Goal: Information Seeking & Learning: Learn about a topic

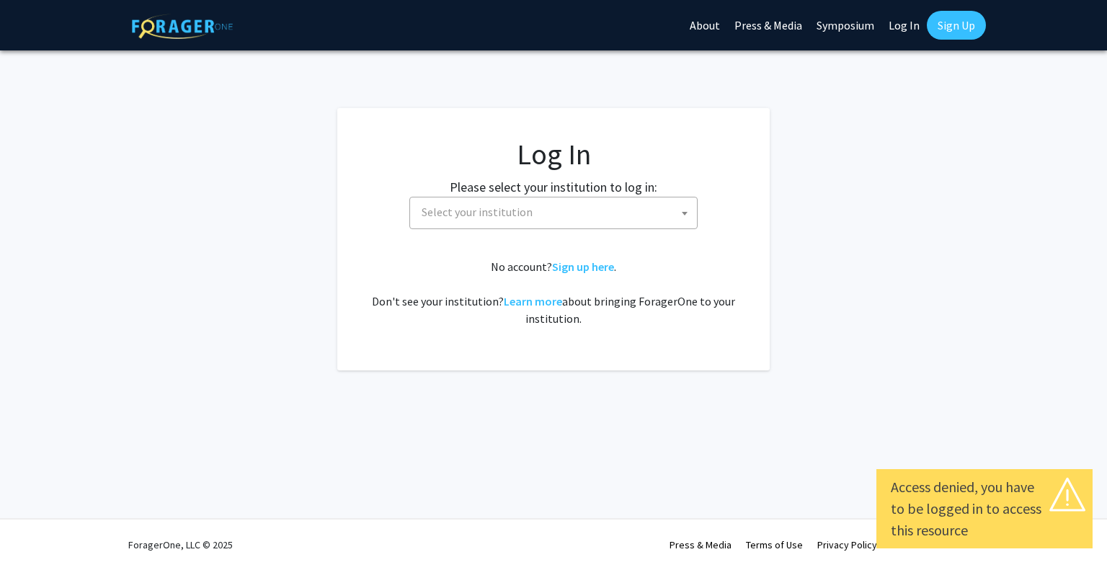
select select
click at [493, 205] on span "Select your institution" at bounding box center [477, 212] width 111 height 14
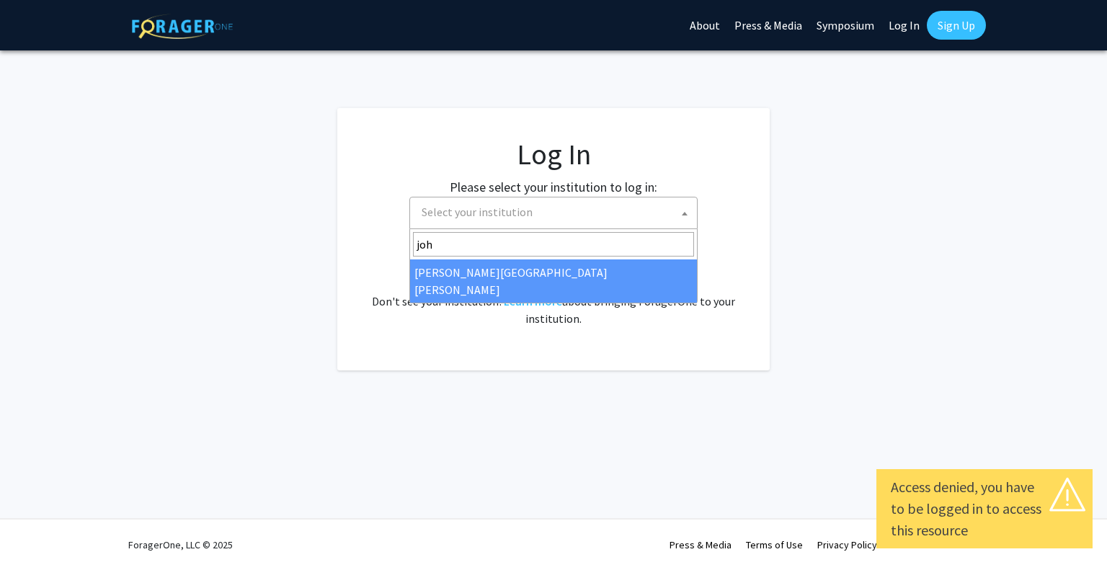
type input "john"
select select "1"
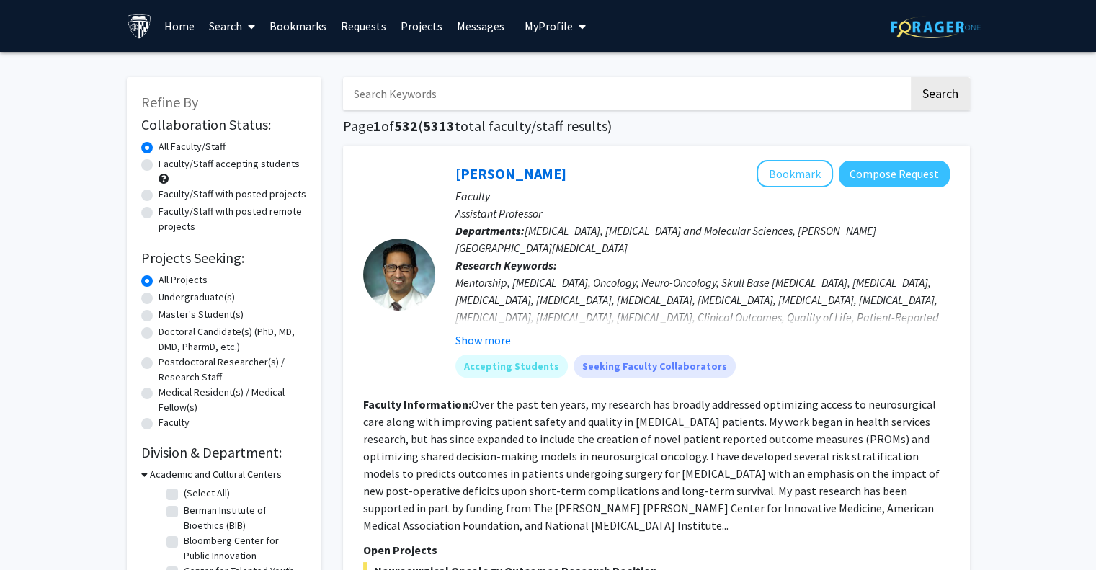
click at [319, 31] on link "Bookmarks" at bounding box center [297, 26] width 71 height 50
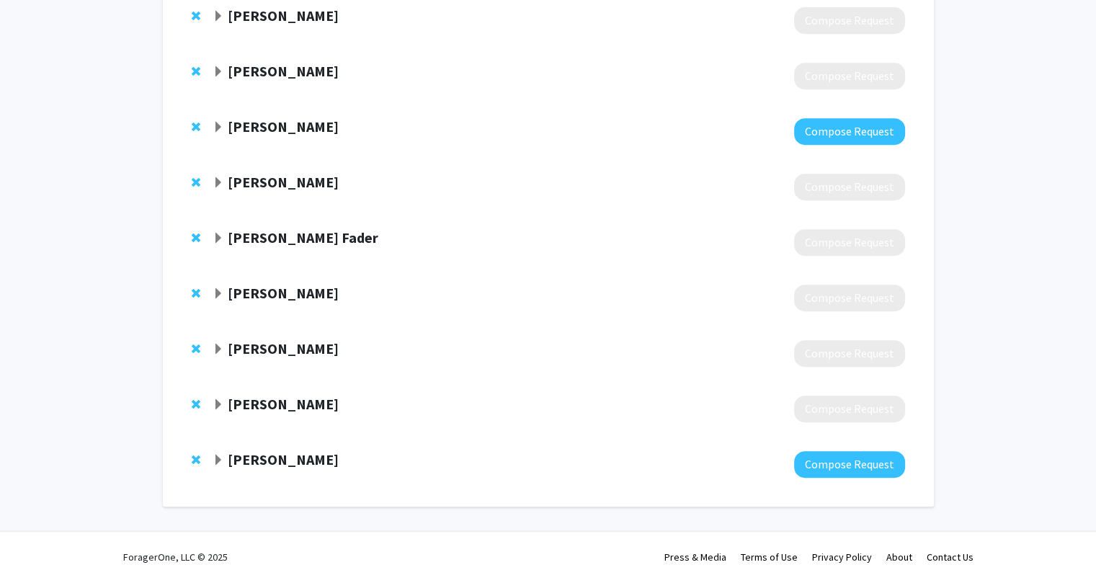
scroll to position [678, 0]
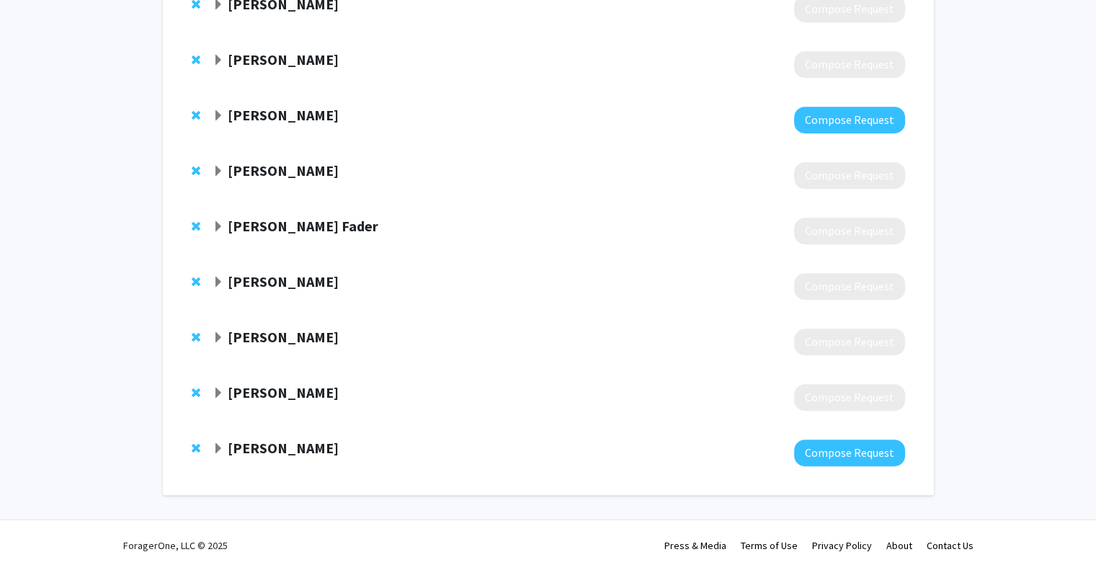
click at [277, 394] on strong "[PERSON_NAME]" at bounding box center [283, 392] width 111 height 18
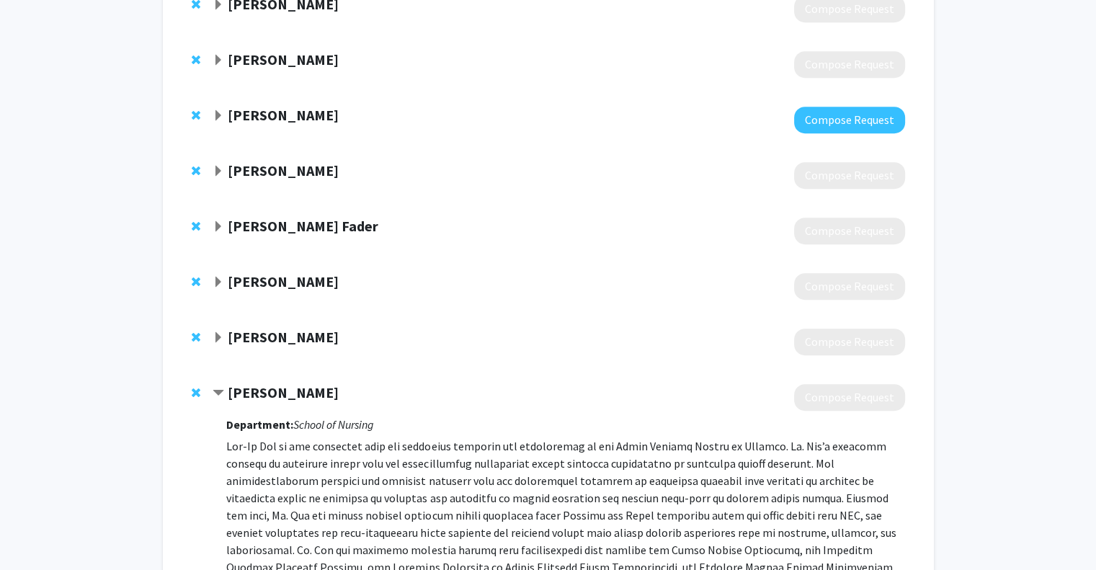
scroll to position [952, 0]
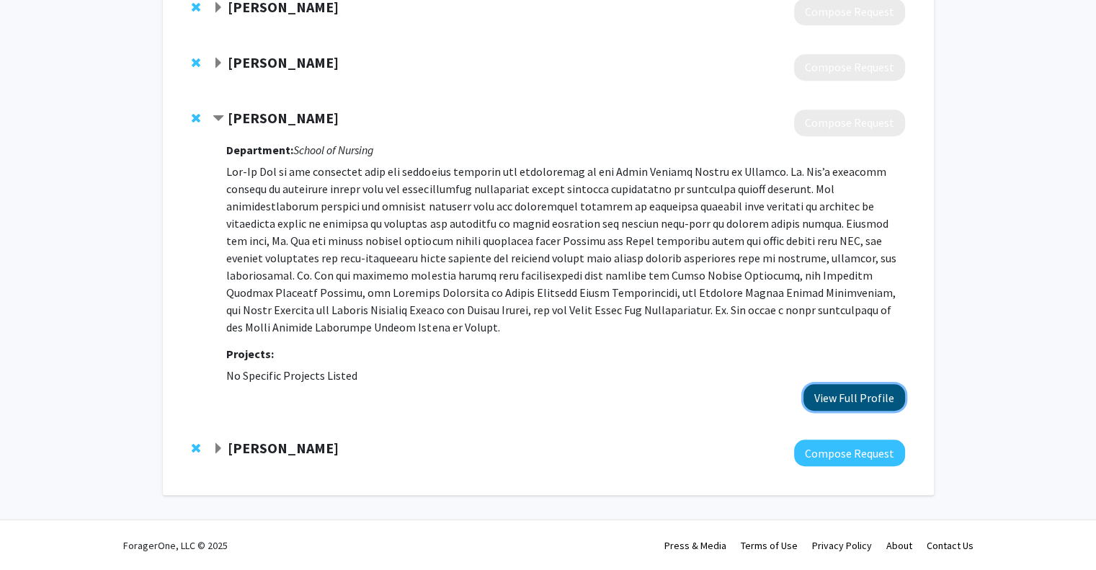
click at [850, 399] on button "View Full Profile" at bounding box center [855, 397] width 102 height 27
click at [275, 450] on strong "[PERSON_NAME]" at bounding box center [283, 448] width 111 height 18
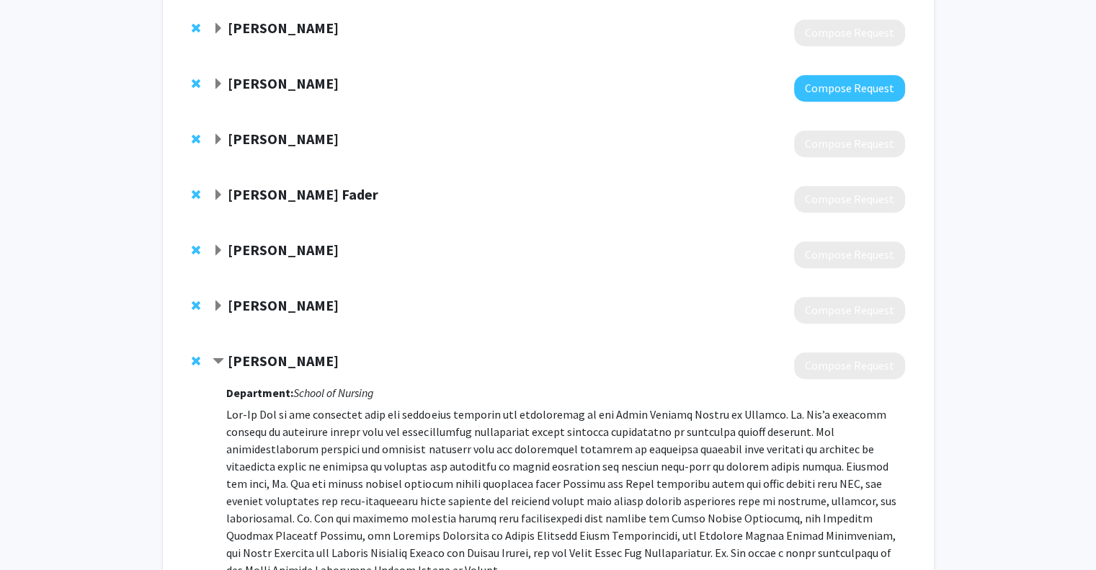
scroll to position [698, 0]
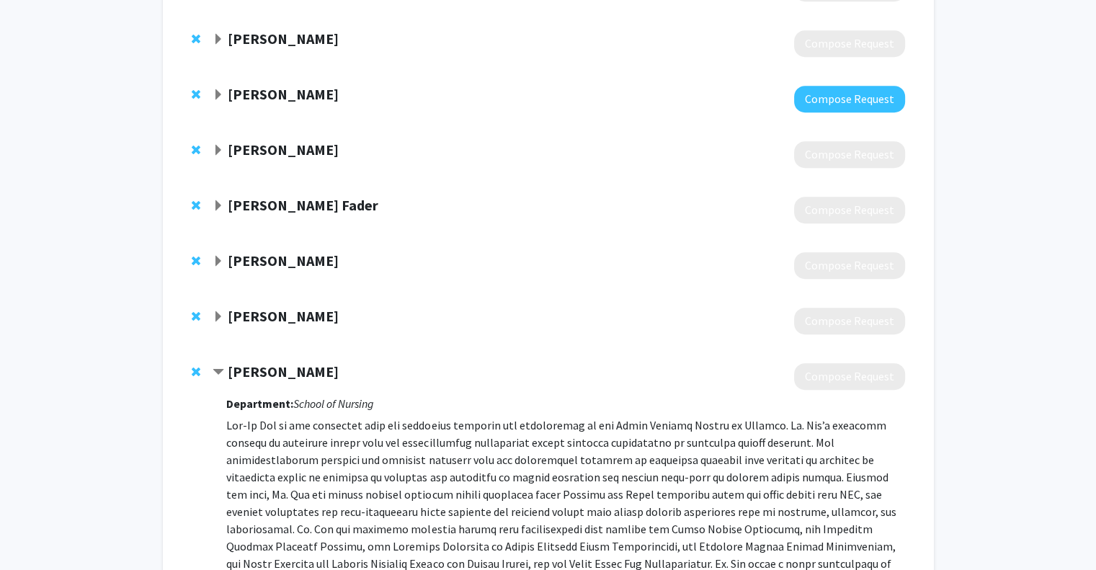
click at [334, 308] on strong "[PERSON_NAME]" at bounding box center [283, 316] width 111 height 18
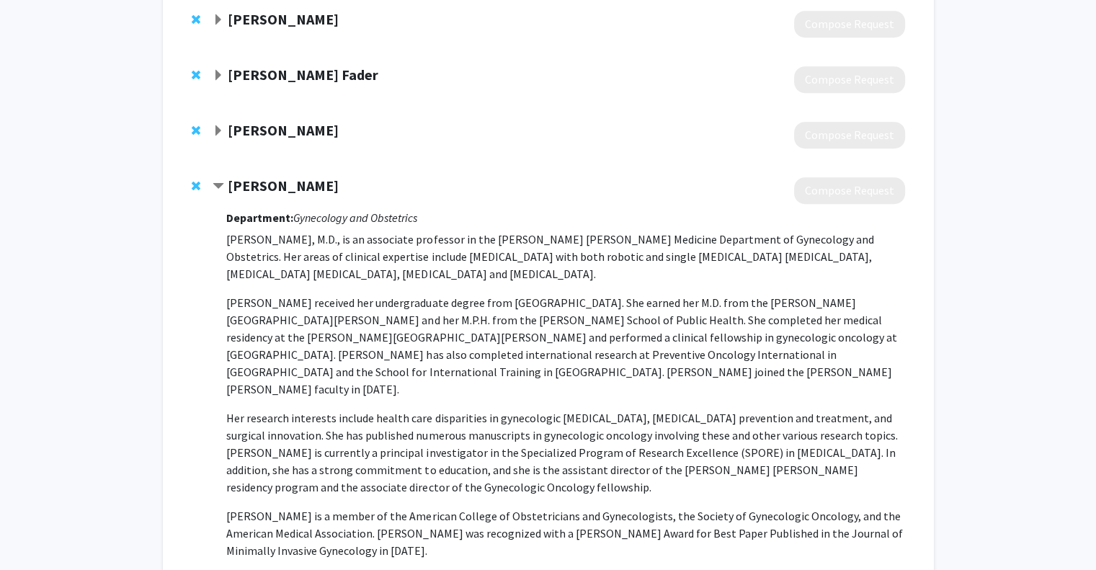
scroll to position [843, 0]
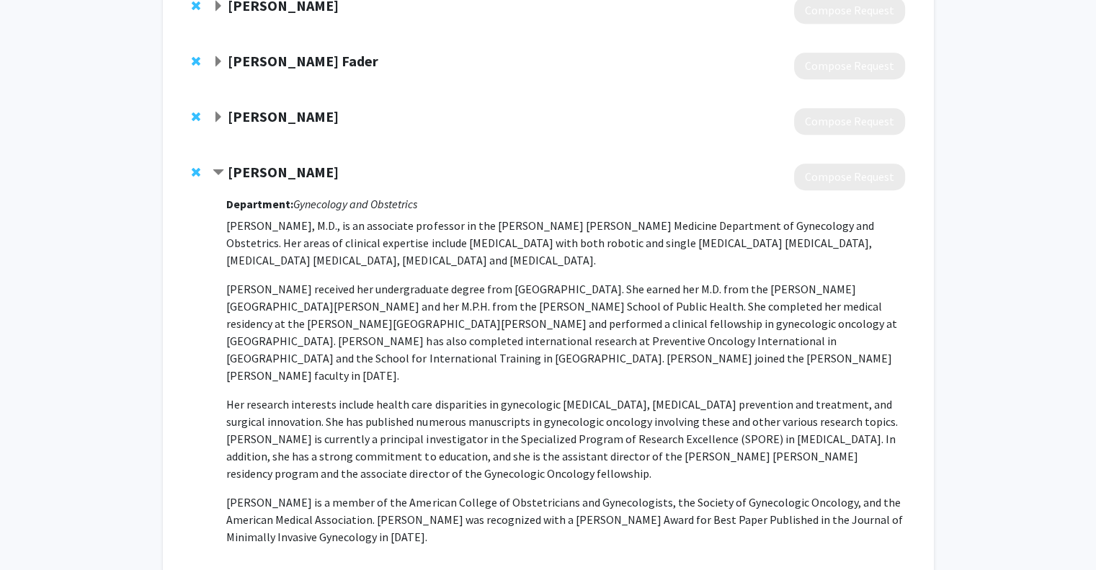
click at [340, 287] on p "[PERSON_NAME] received her undergraduate degree from [GEOGRAPHIC_DATA]. She ear…" at bounding box center [565, 332] width 678 height 104
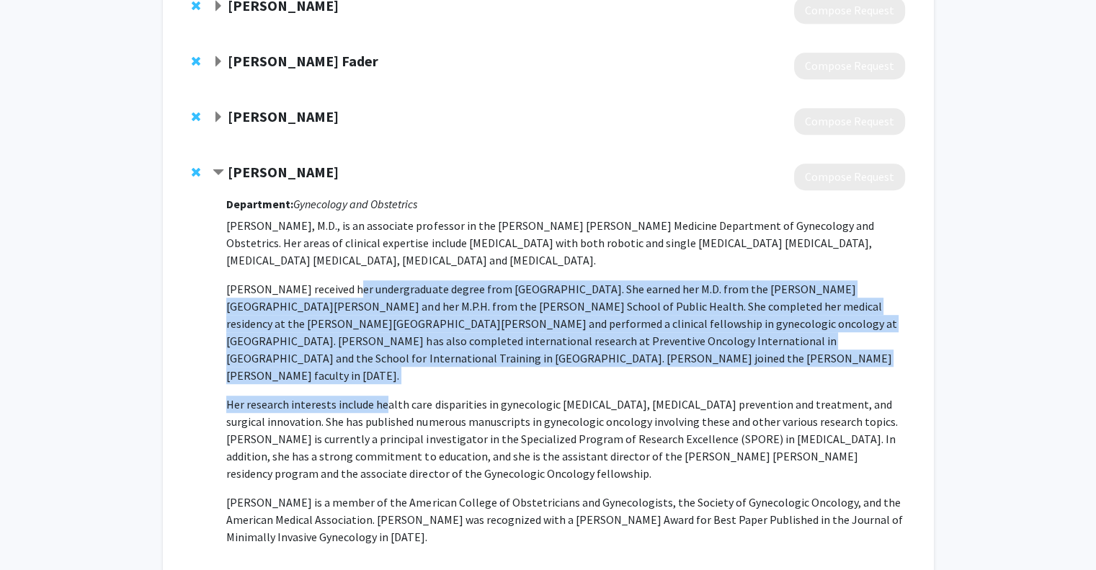
drag, startPoint x: 340, startPoint y: 287, endPoint x: 382, endPoint y: 391, distance: 112.6
click at [382, 391] on p "[PERSON_NAME], M.D., is an associate professor in the [PERSON_NAME] [PERSON_NAM…" at bounding box center [565, 395] width 678 height 357
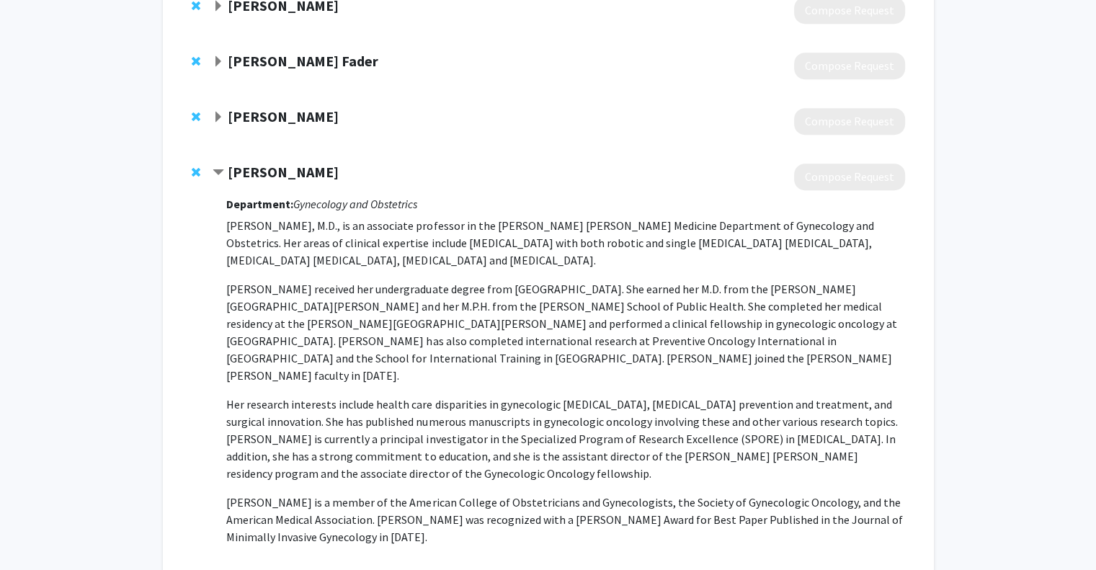
click at [332, 177] on strong "[PERSON_NAME]" at bounding box center [283, 172] width 111 height 18
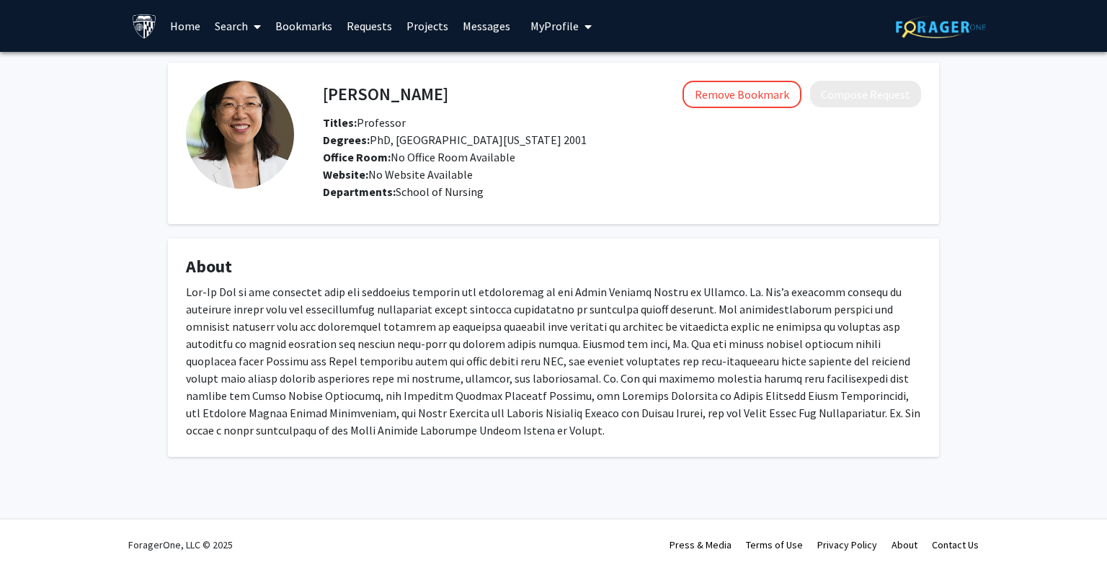
click at [384, 103] on h4 "[PERSON_NAME]" at bounding box center [385, 94] width 125 height 27
copy h4 "[PERSON_NAME]"
click at [252, 20] on span at bounding box center [254, 26] width 13 height 50
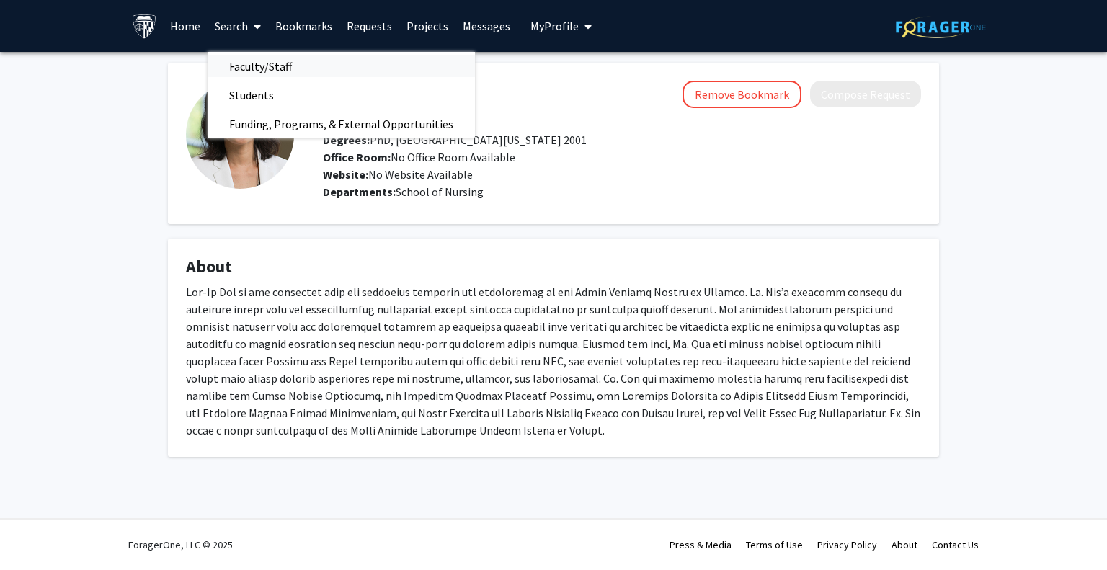
click at [270, 55] on span "Faculty/Staff" at bounding box center [261, 66] width 106 height 29
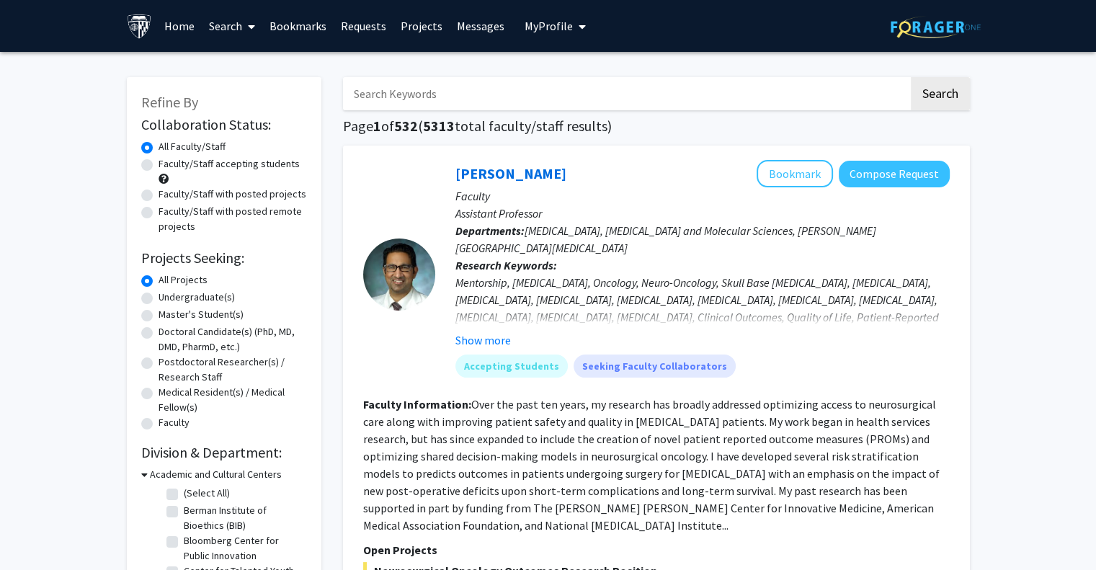
click at [481, 107] on input "Search Keywords" at bounding box center [626, 93] width 566 height 33
paste input "[PERSON_NAME]"
type input "[PERSON_NAME]"
click at [911, 77] on button "Search" at bounding box center [940, 93] width 59 height 33
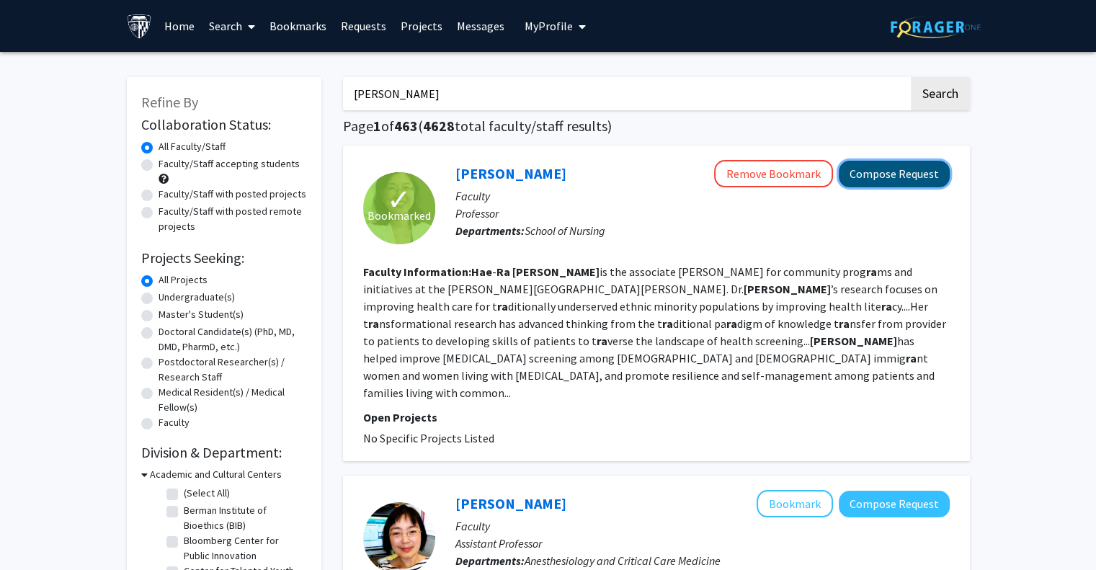
click at [879, 184] on button "Compose Request" at bounding box center [894, 174] width 111 height 27
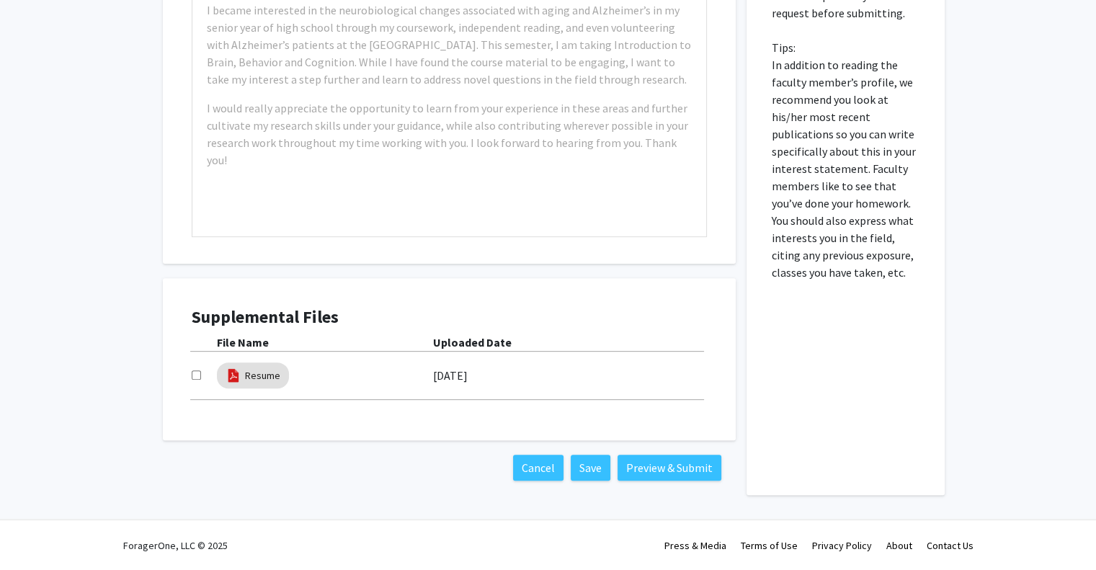
scroll to position [407, 0]
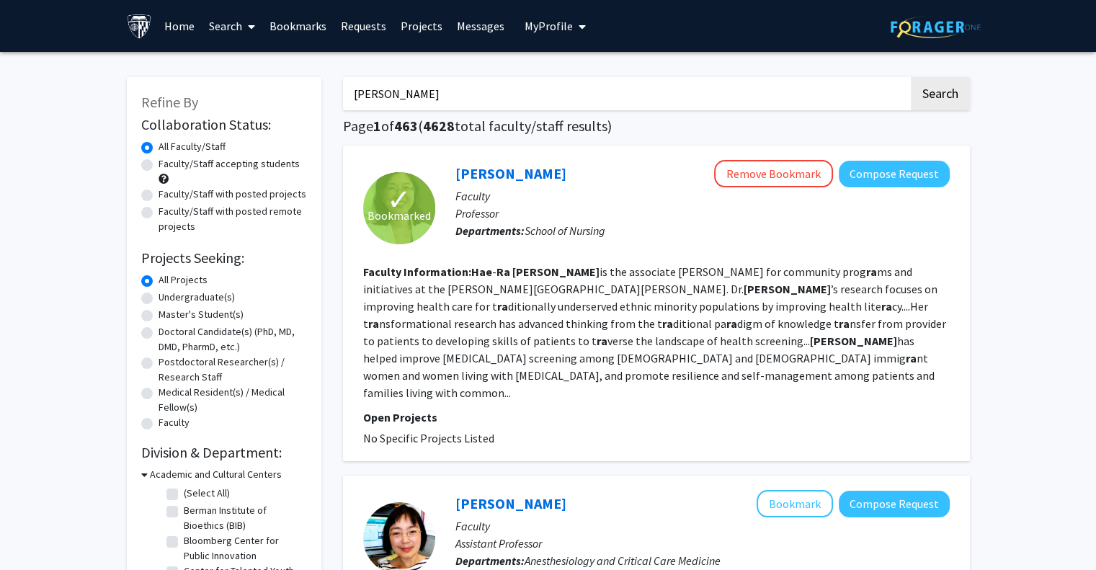
click at [509, 184] on div "Hae-Ra Han Remove Bookmark Compose Request" at bounding box center [703, 173] width 494 height 27
click at [516, 176] on link "[PERSON_NAME]" at bounding box center [511, 173] width 111 height 18
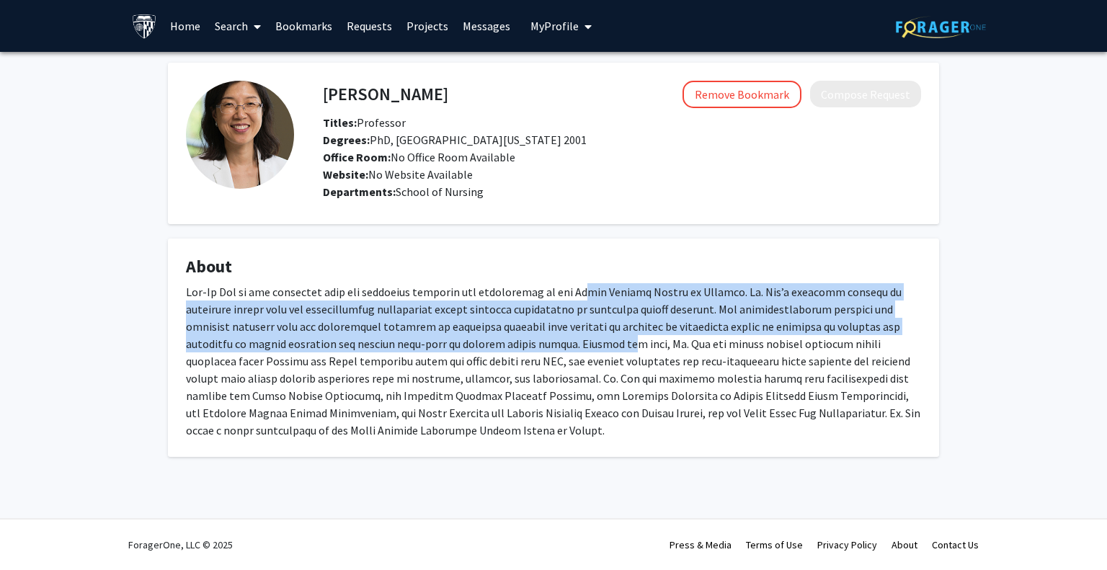
drag, startPoint x: 579, startPoint y: 296, endPoint x: 561, endPoint y: 342, distance: 49.3
click at [561, 342] on div at bounding box center [553, 361] width 735 height 156
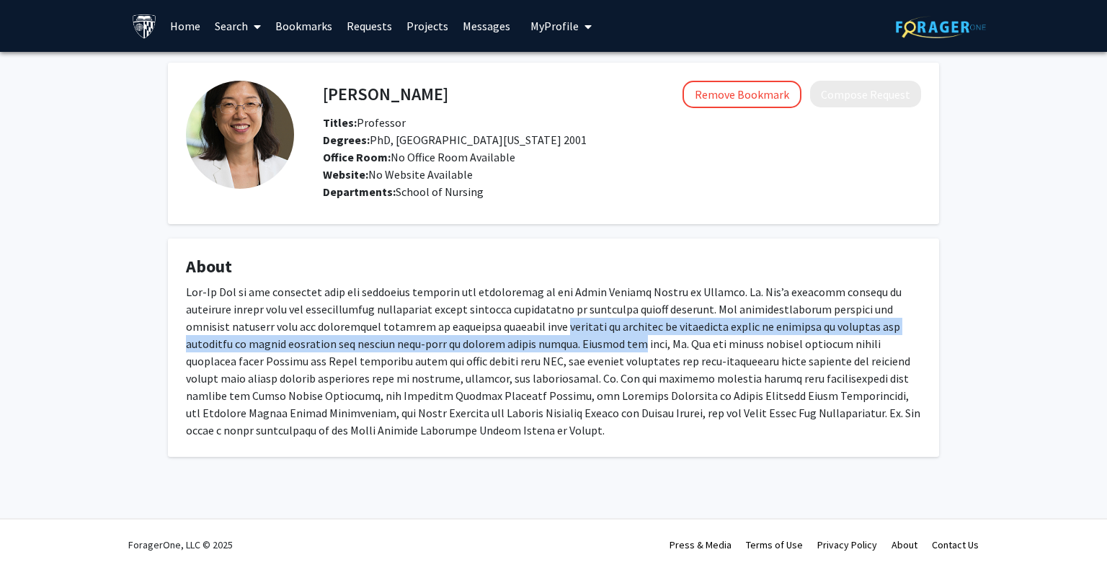
drag, startPoint x: 561, startPoint y: 342, endPoint x: 568, endPoint y: 321, distance: 21.2
click at [568, 321] on div at bounding box center [553, 361] width 735 height 156
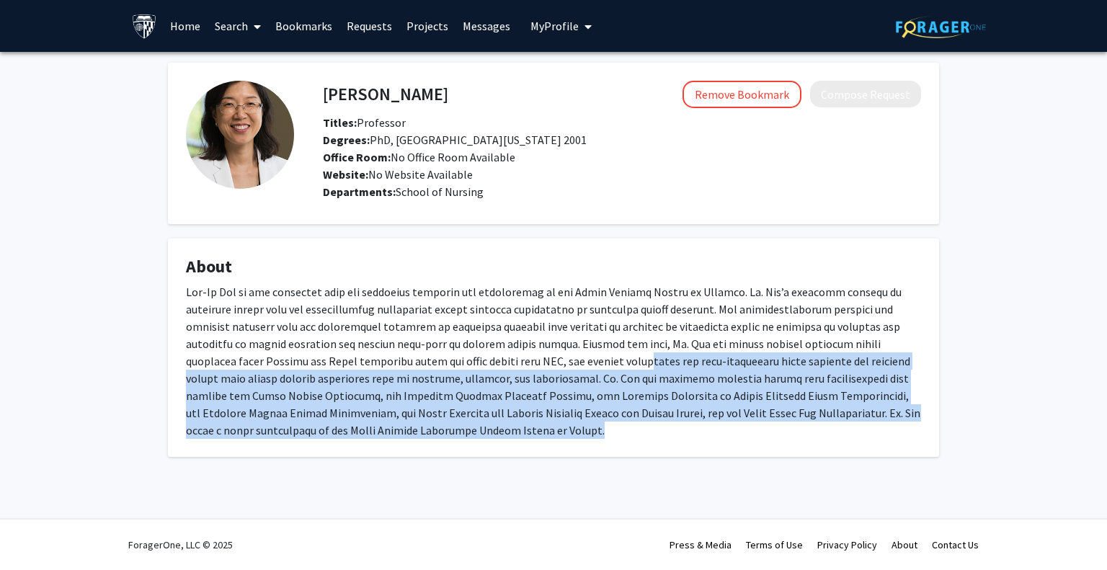
drag, startPoint x: 579, startPoint y: 360, endPoint x: 578, endPoint y: 434, distance: 74.3
click at [578, 434] on div at bounding box center [553, 361] width 735 height 156
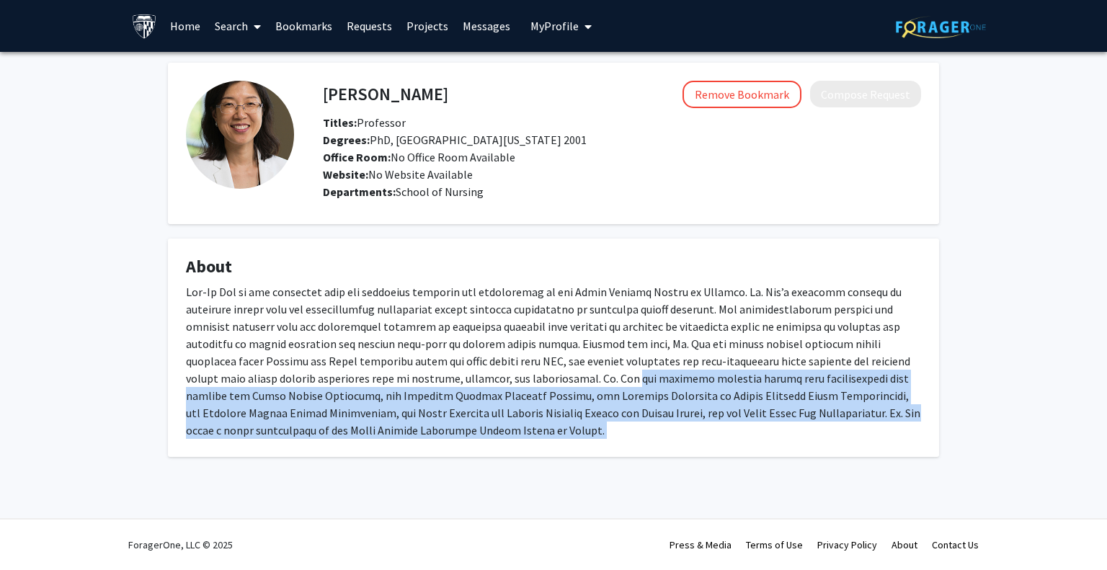
drag, startPoint x: 578, startPoint y: 434, endPoint x: 594, endPoint y: 373, distance: 63.3
click at [594, 373] on div at bounding box center [553, 361] width 735 height 156
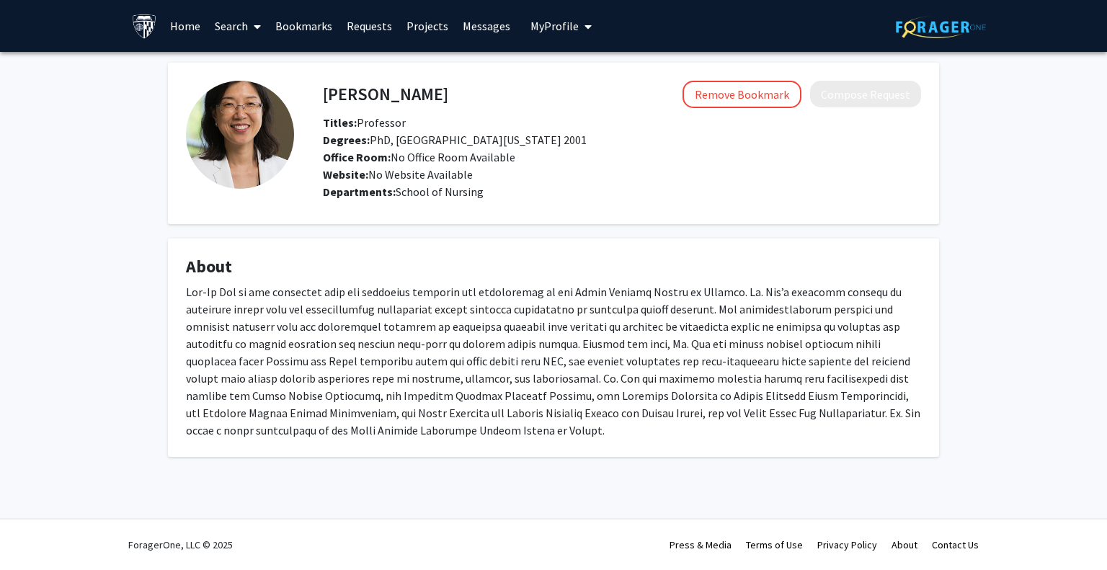
click at [367, 94] on h4 "[PERSON_NAME]" at bounding box center [385, 94] width 125 height 27
copy h4 "[PERSON_NAME]"
